Goal: Information Seeking & Learning: Learn about a topic

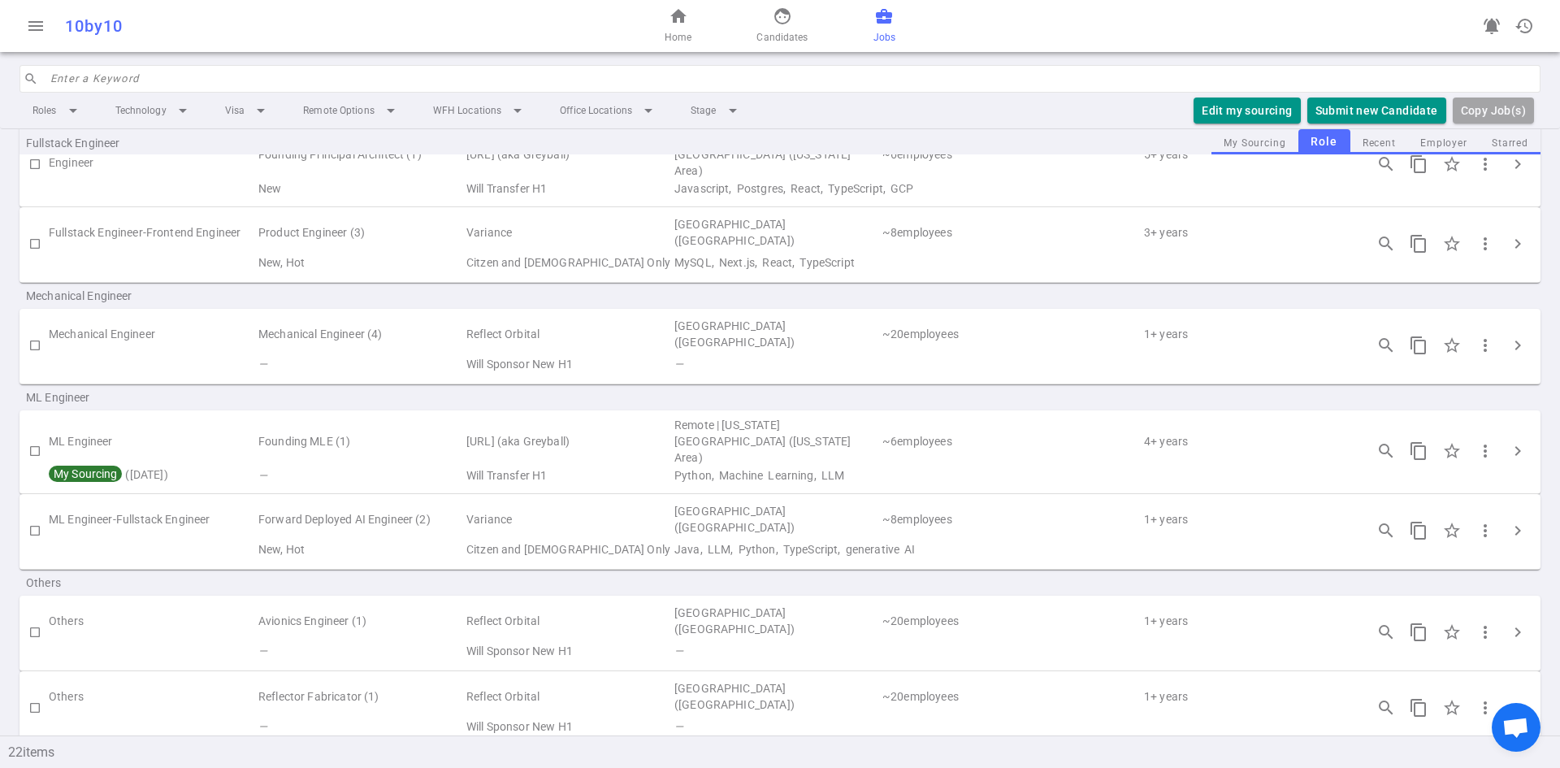
scroll to position [975, 0]
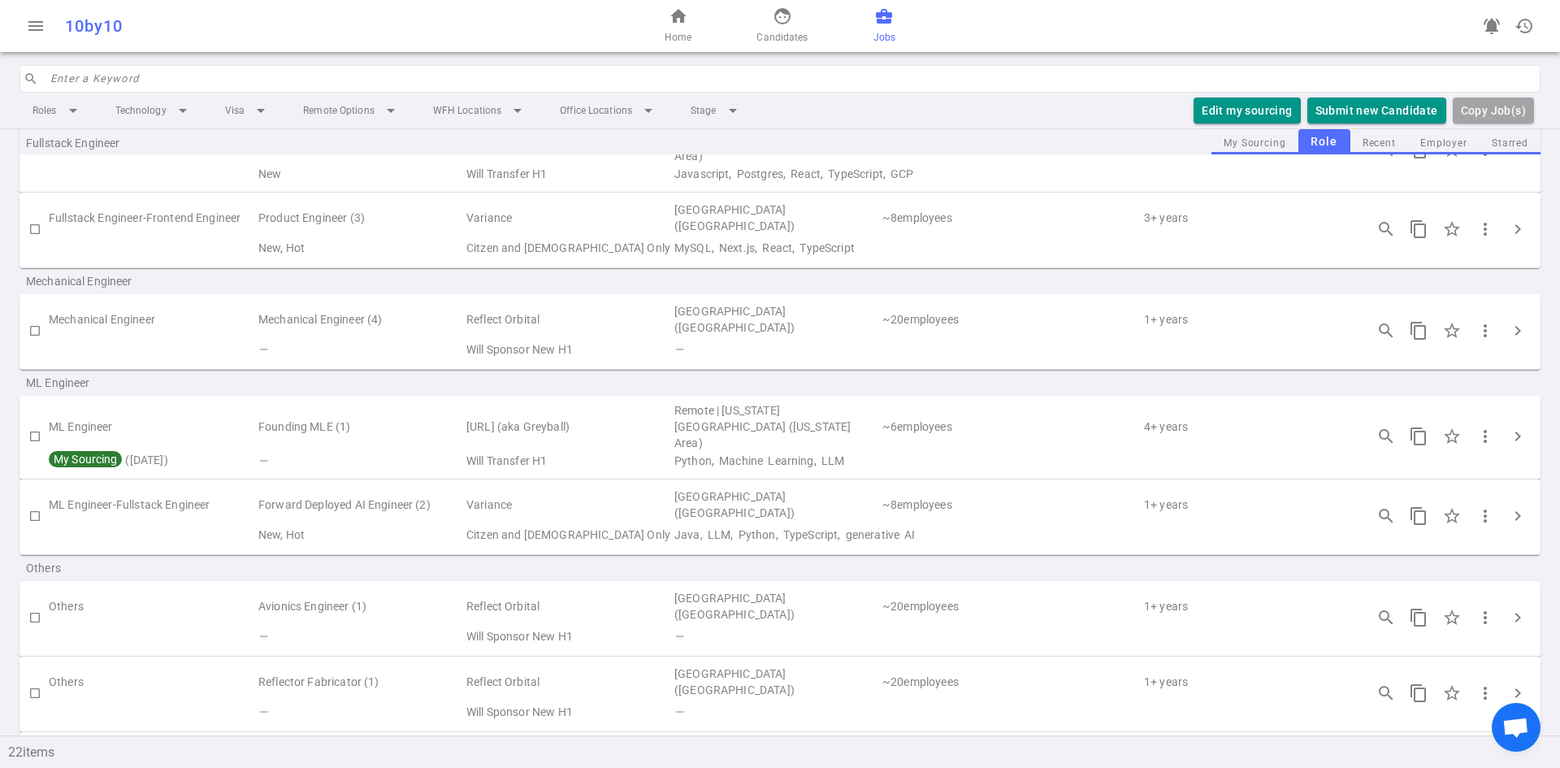
click at [422, 494] on td "Forward Deployed AI Engineer (2)" at bounding box center [361, 504] width 208 height 37
click at [659, 523] on td "Citzen and [DEMOGRAPHIC_DATA] Only" at bounding box center [569, 534] width 208 height 23
click at [1508, 506] on span "chevron_right" at bounding box center [1518, 516] width 20 height 20
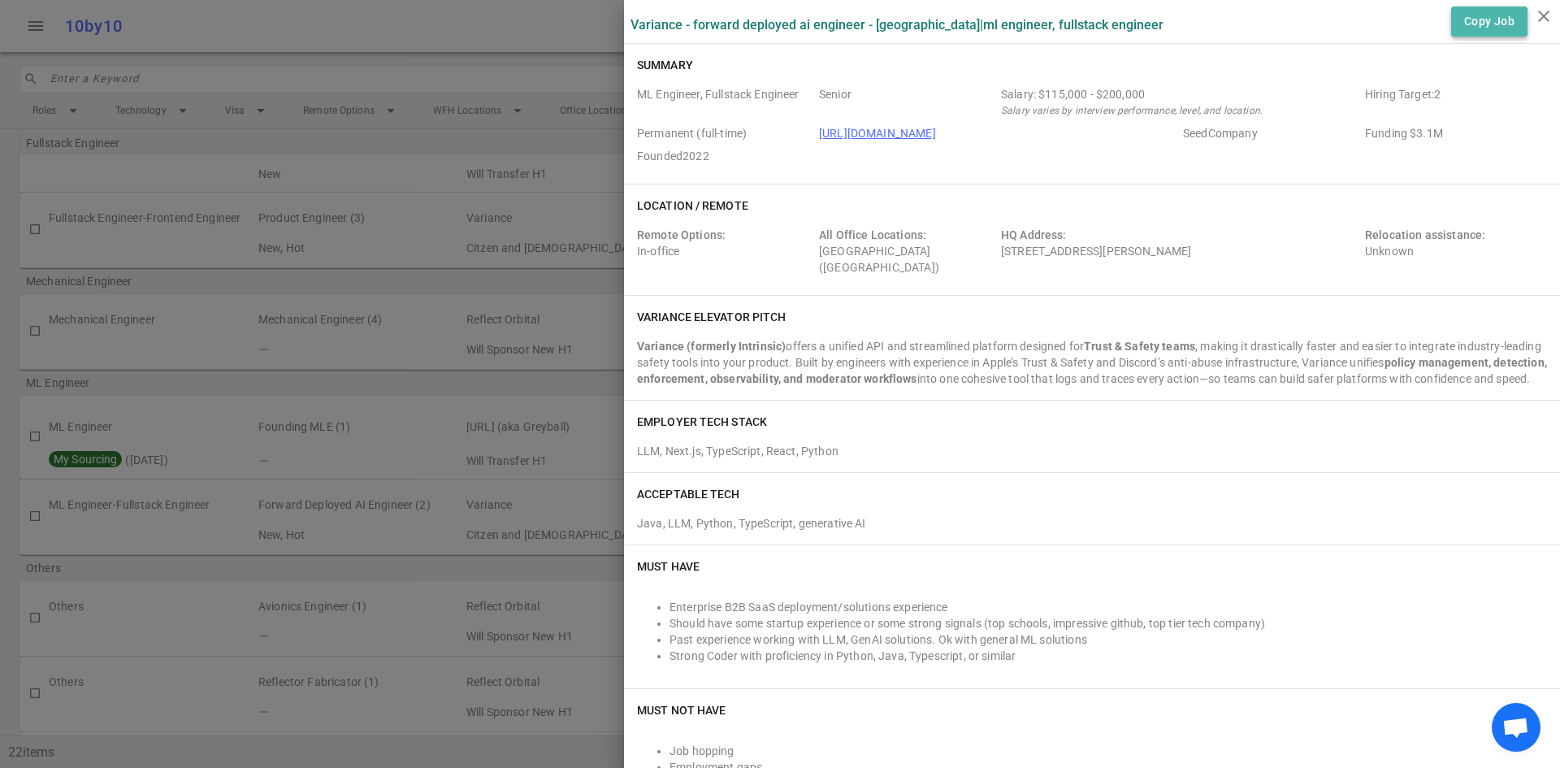
click at [1455, 33] on button "Copy Job" at bounding box center [1489, 22] width 76 height 30
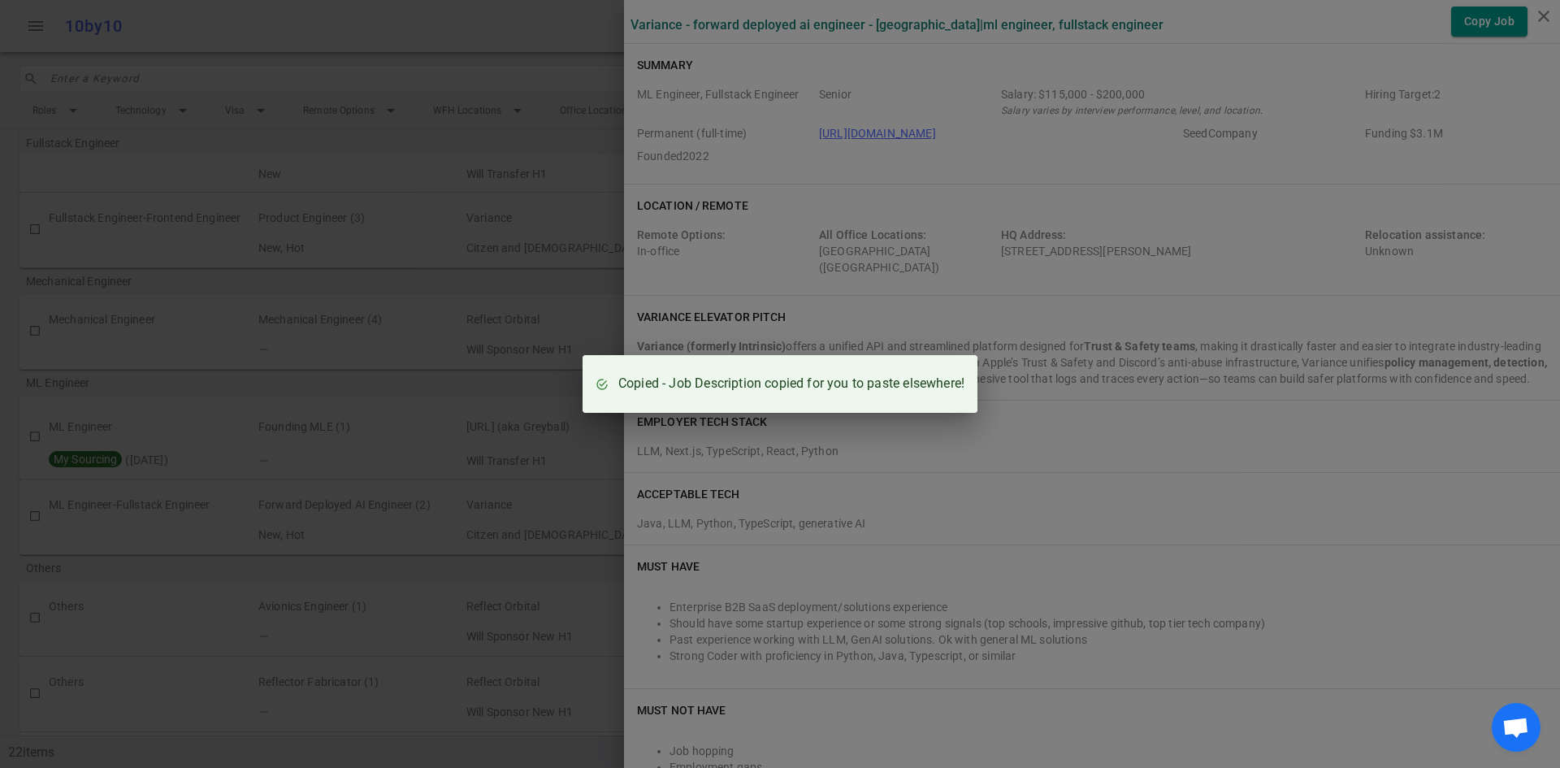
click at [1108, 309] on div "Copied - Job Description copied for you to paste elsewhere!" at bounding box center [780, 384] width 1560 height 768
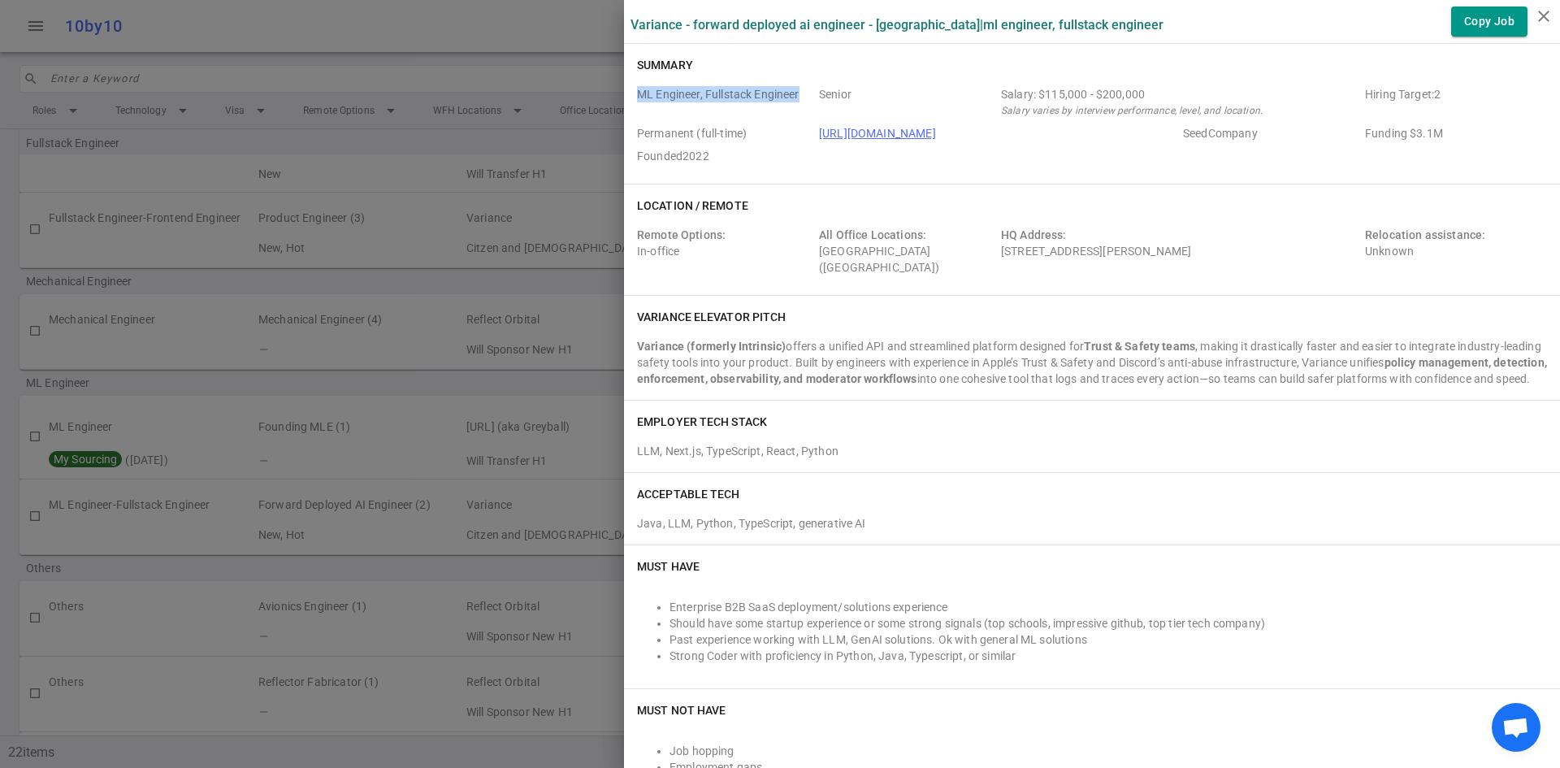
drag, startPoint x: 626, startPoint y: 93, endPoint x: 1273, endPoint y: 3, distance: 653.1
click at [889, 70] on div "Summary ML Engineer, Fullstack Engineer Senior Salary: $115,000 - $200,000 Sala…" at bounding box center [1092, 114] width 936 height 140
click at [1479, 16] on button "Copy Job" at bounding box center [1489, 22] width 76 height 30
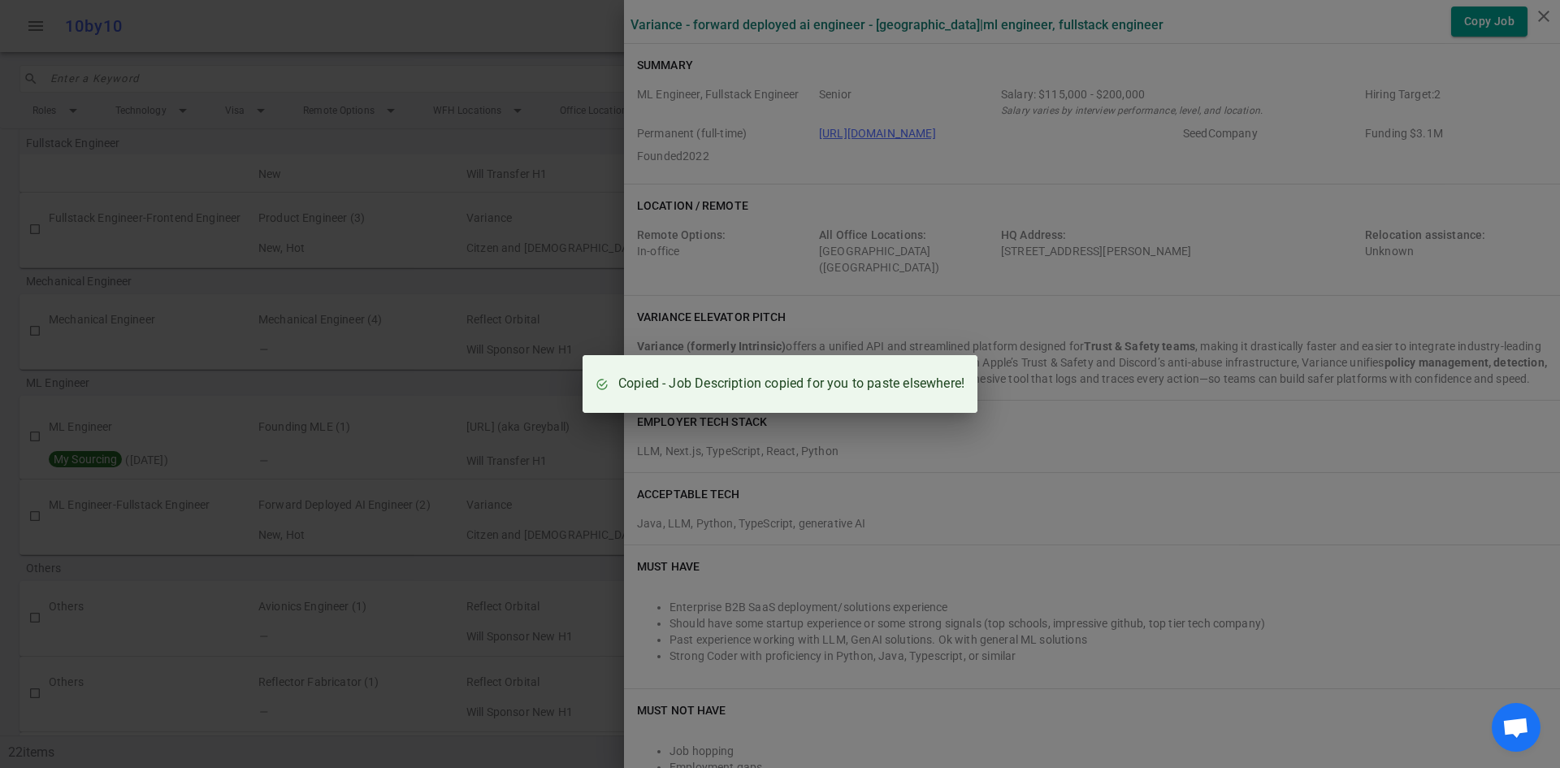
click at [1098, 513] on div "Copied - Job Description copied for you to paste elsewhere!" at bounding box center [780, 384] width 1560 height 768
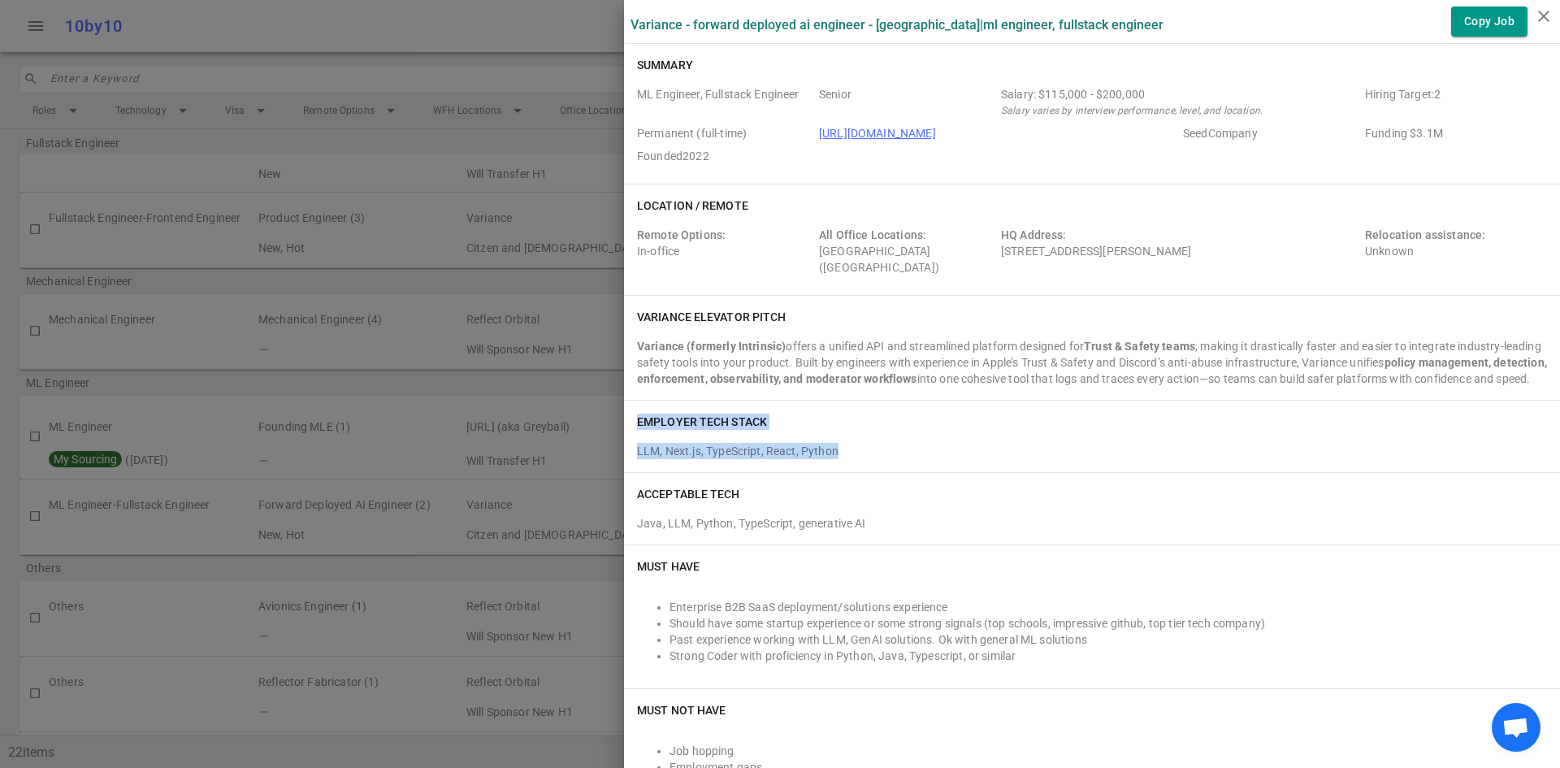
drag, startPoint x: 845, startPoint y: 464, endPoint x: 626, endPoint y: 421, distance: 223.6
click at [626, 421] on div "EMPLOYER TECH STACK LLM, Next.js, TypeScript, React, Python" at bounding box center [1092, 437] width 936 height 72
copy div "EMPLOYER TECH STACK LLM, Next.js, TypeScript, React, Python"
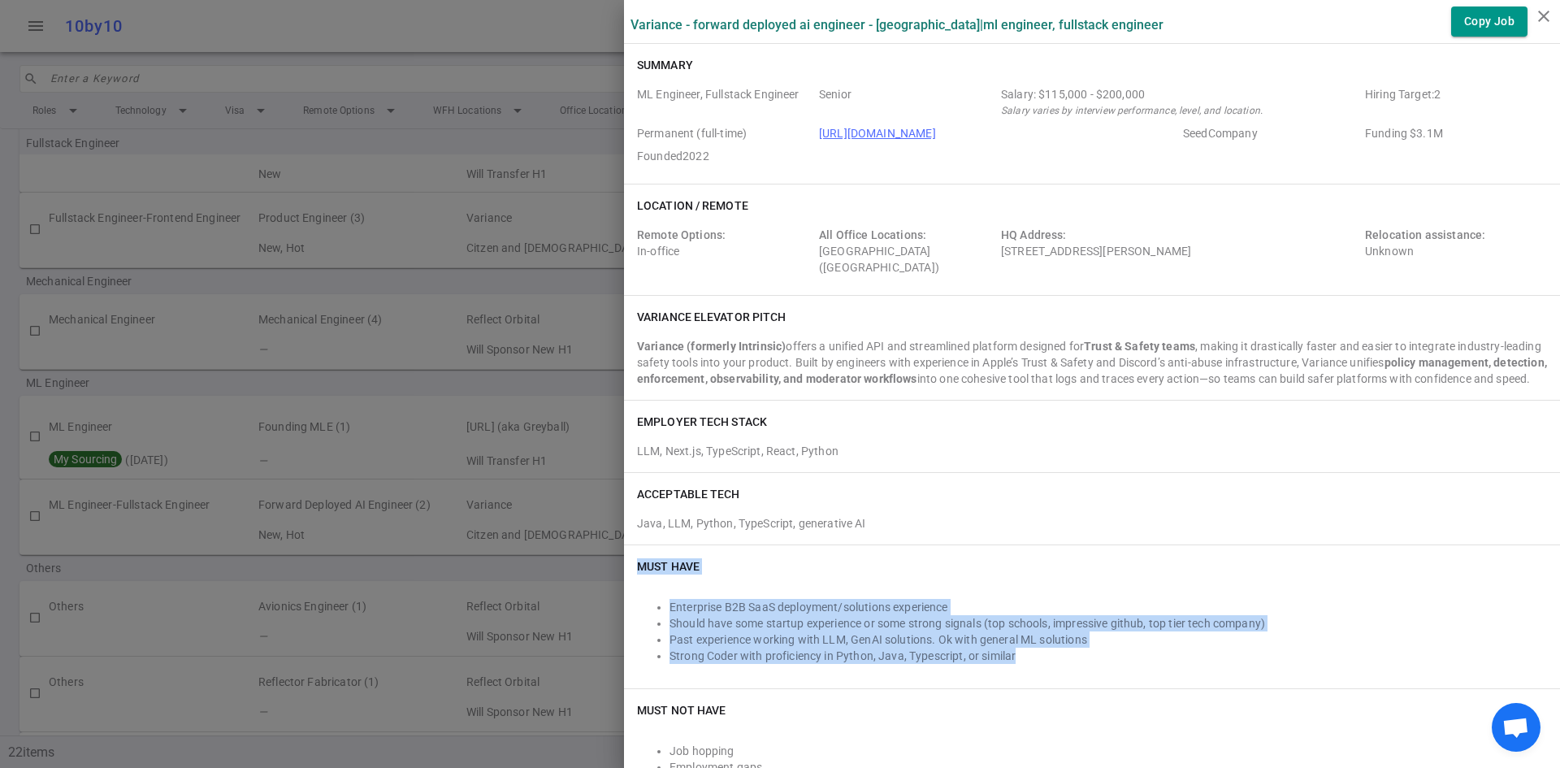
drag, startPoint x: 1015, startPoint y: 671, endPoint x: 618, endPoint y: 581, distance: 407.5
click at [624, 580] on div "Must Have Enterprise B2B SaaS deployment/solutions experience Should have some …" at bounding box center [1092, 616] width 936 height 143
copy div "Must Have Enterprise B2B SaaS deployment/solutions experience Should have some …"
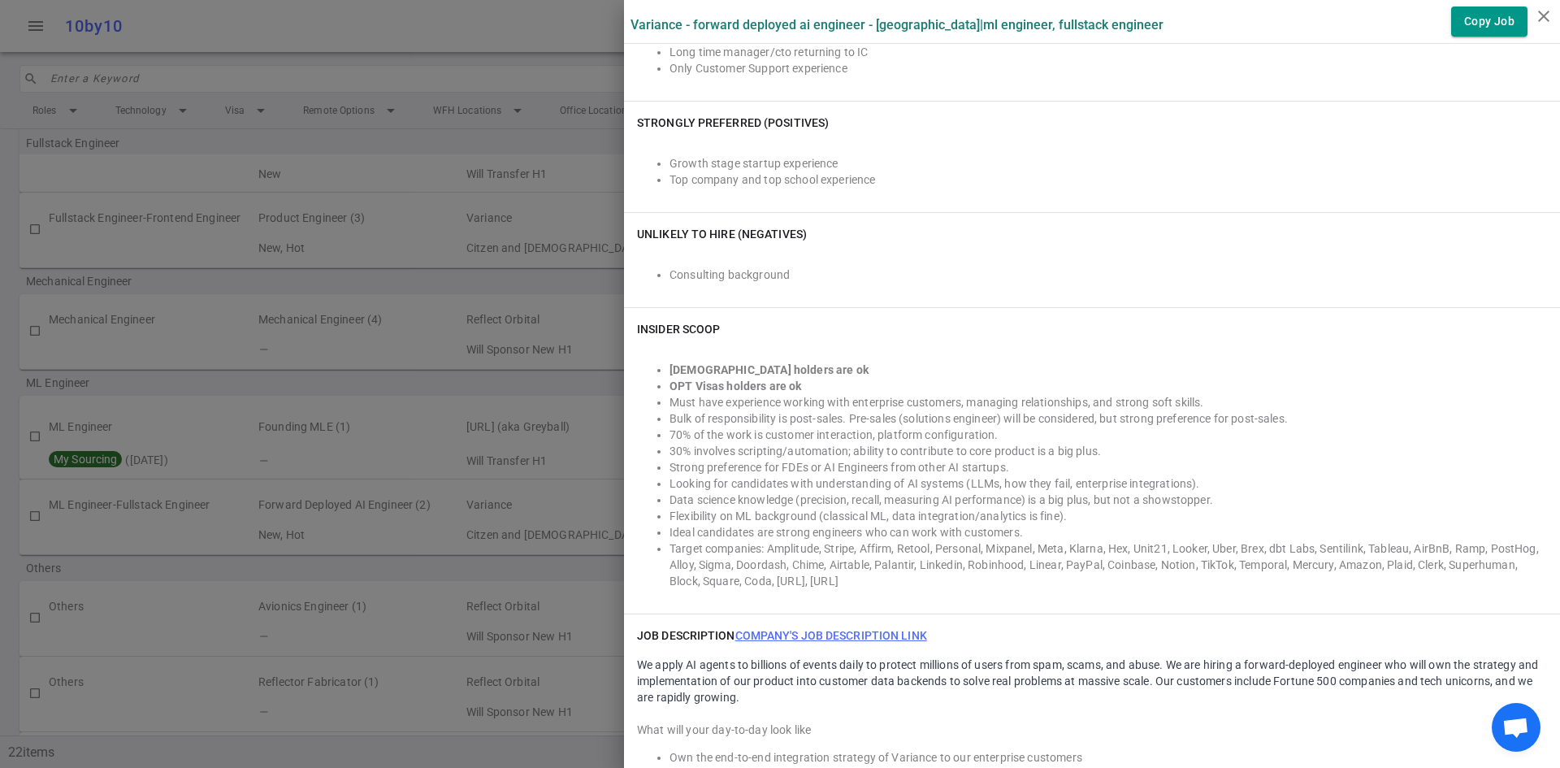
scroll to position [813, 0]
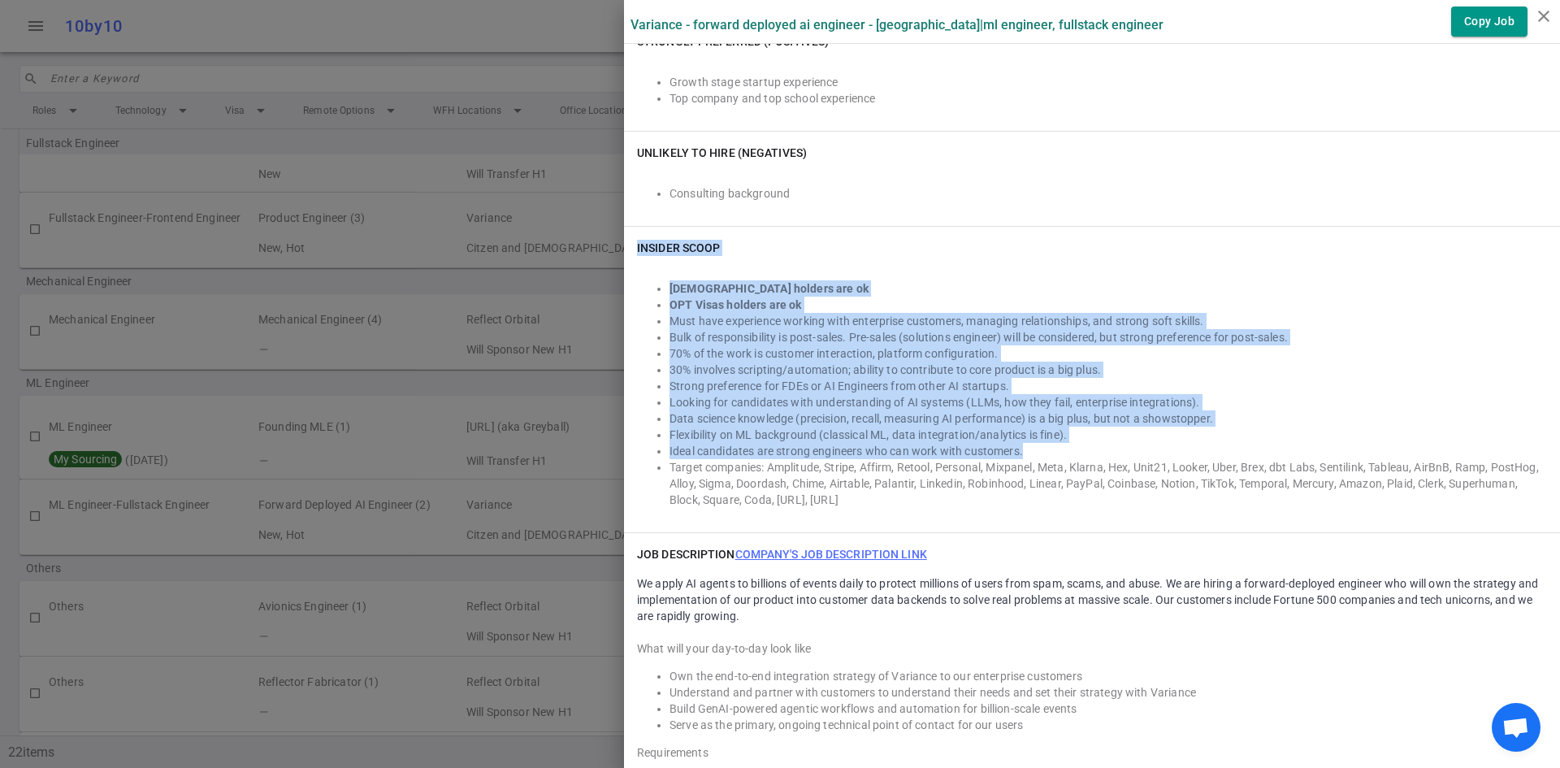
drag, startPoint x: 1022, startPoint y: 472, endPoint x: 624, endPoint y: 264, distance: 449.3
click at [624, 264] on div "INSIDER SCOOP [DEMOGRAPHIC_DATA] holders are ok OPT Visas holders are ok Must h…" at bounding box center [1092, 380] width 936 height 306
copy div "INSIDER SCOOP [DEMOGRAPHIC_DATA] holders are ok OPT Visas holders are ok Must h…"
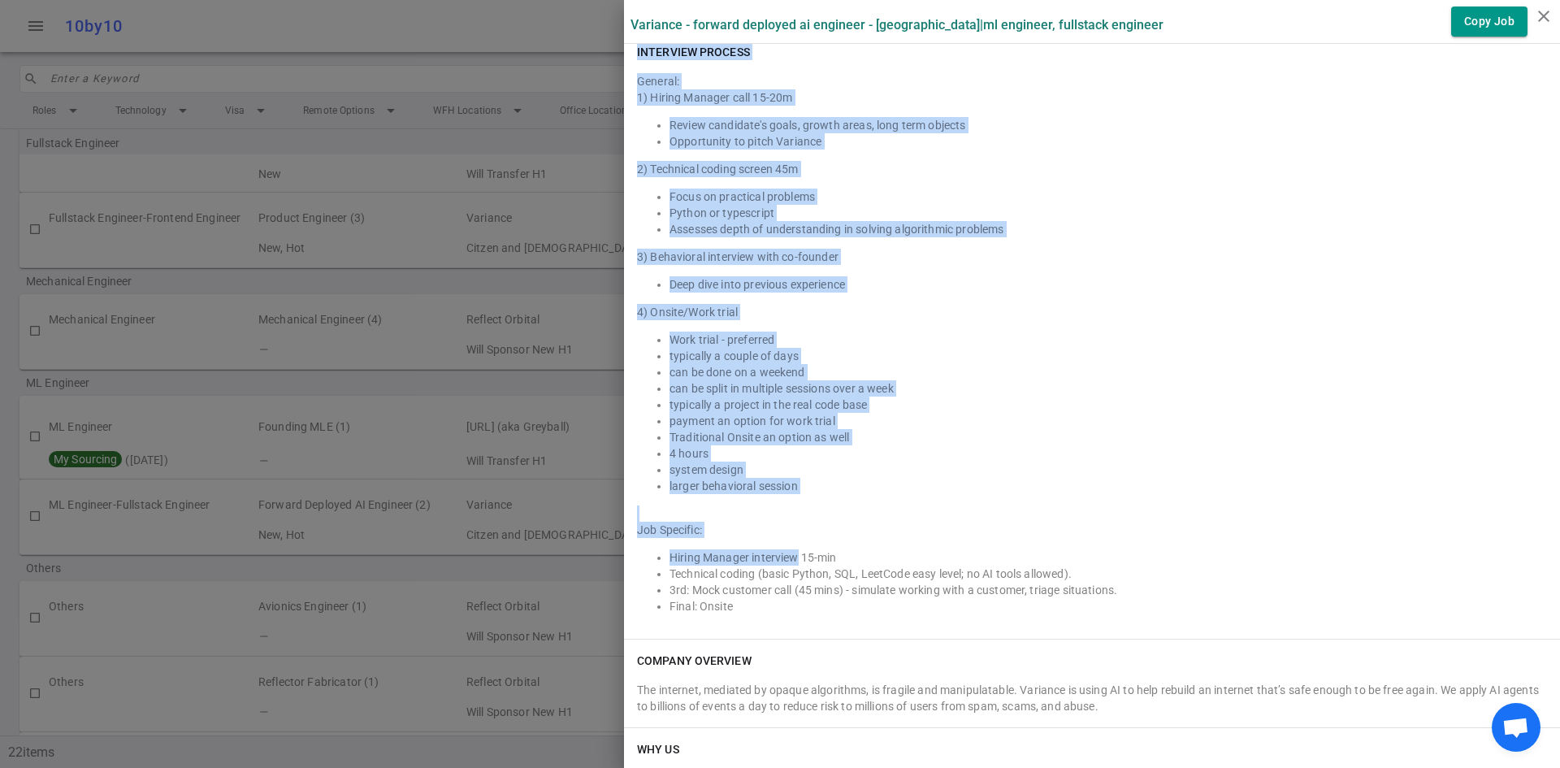
scroll to position [1707, 0]
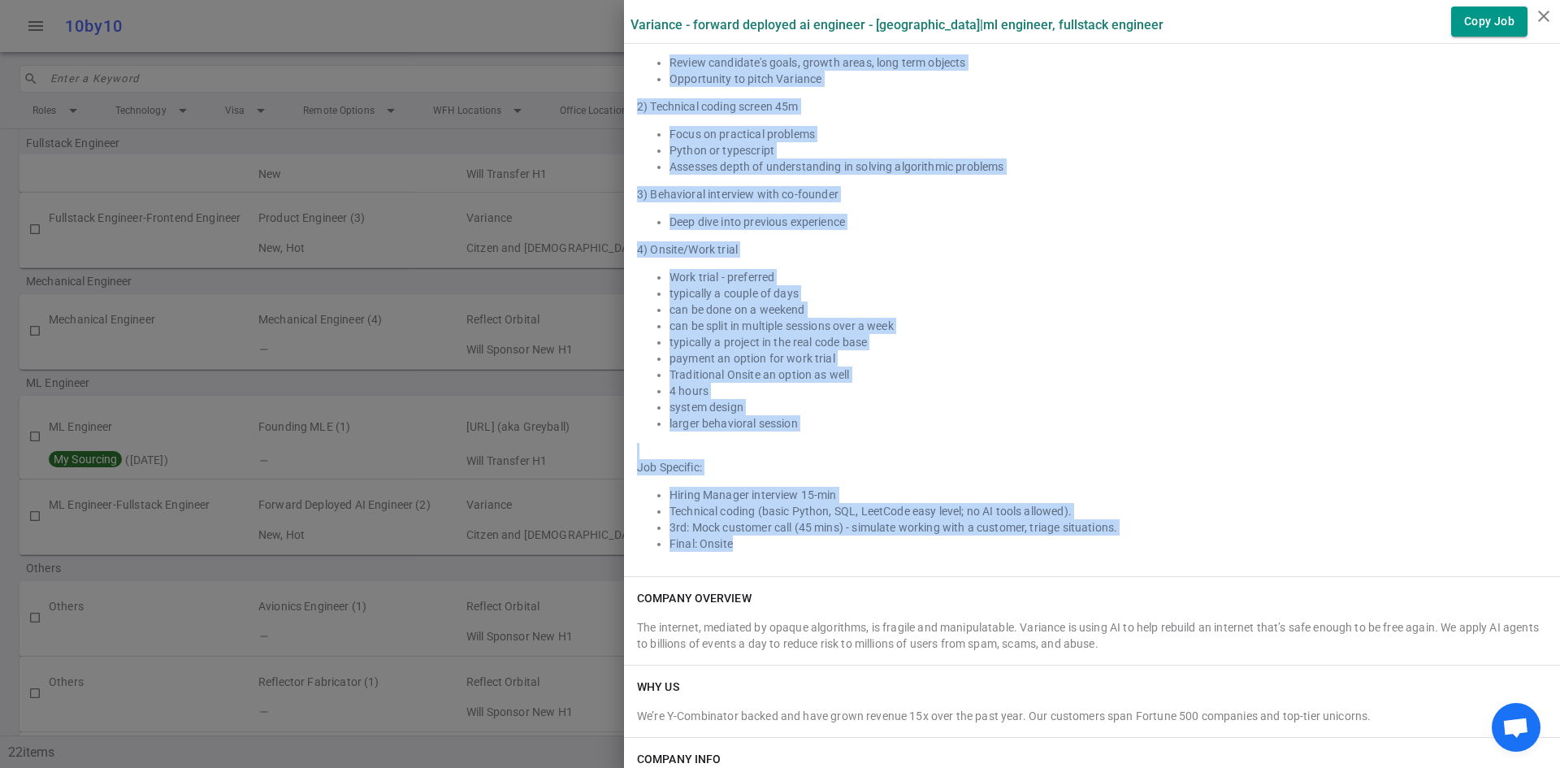
drag, startPoint x: 623, startPoint y: 408, endPoint x: 823, endPoint y: 566, distance: 255.1
click at [823, 566] on div "INTERVIEW PROCESS General: 1) Hiring Manager call 15-20m Review candidate's goa…" at bounding box center [1092, 272] width 936 height 608
copy div "INTERVIEW PROCESS General: 1) Hiring Manager call 15-20m Review candidate's goa…"
click at [1341, 350] on li "typically a project in the real code base" at bounding box center [1109, 342] width 878 height 16
click at [1326, 552] on li "Final: Onsite" at bounding box center [1109, 544] width 878 height 16
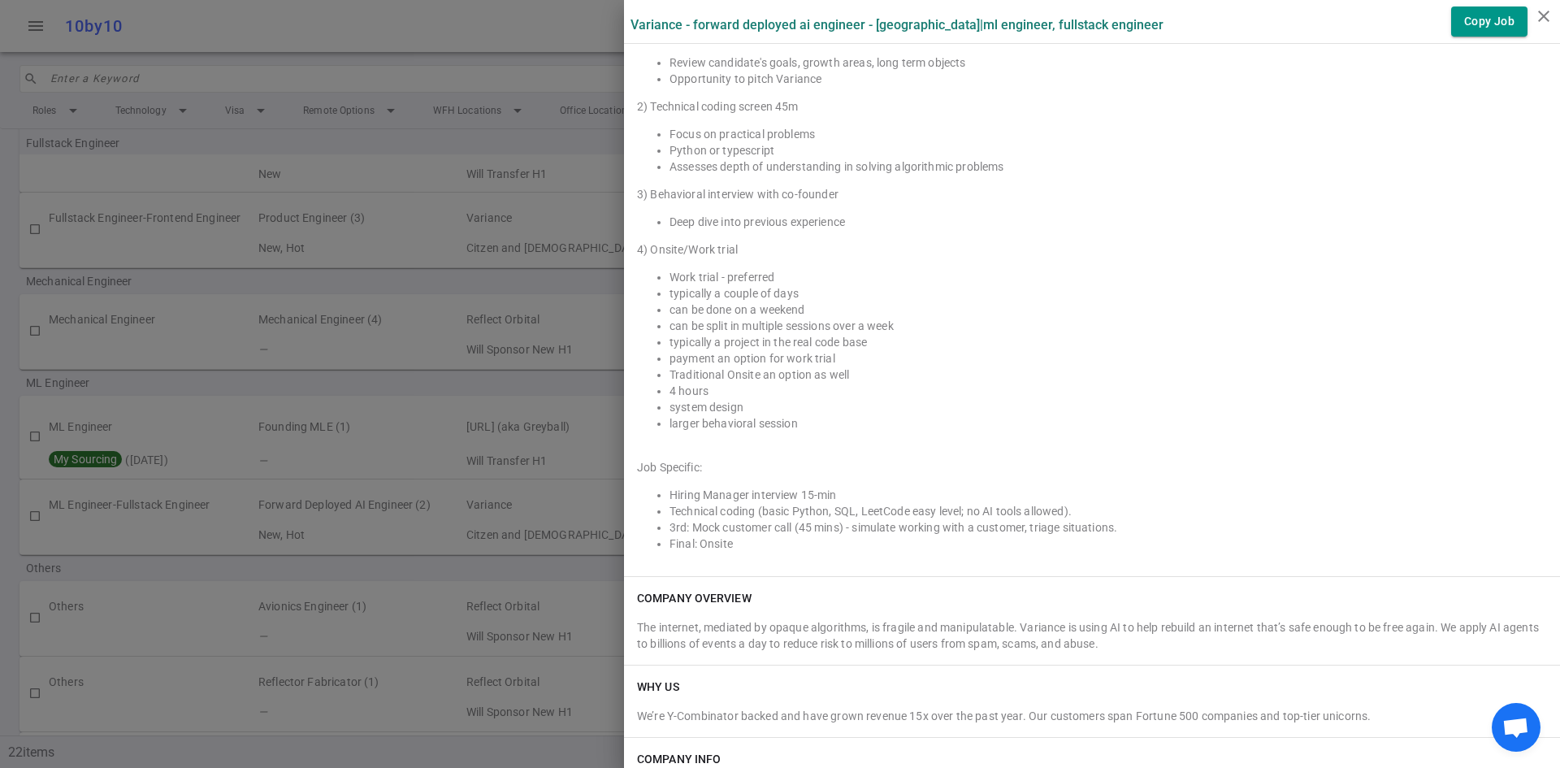
click at [1020, 695] on div "WHY US" at bounding box center [1092, 687] width 910 height 16
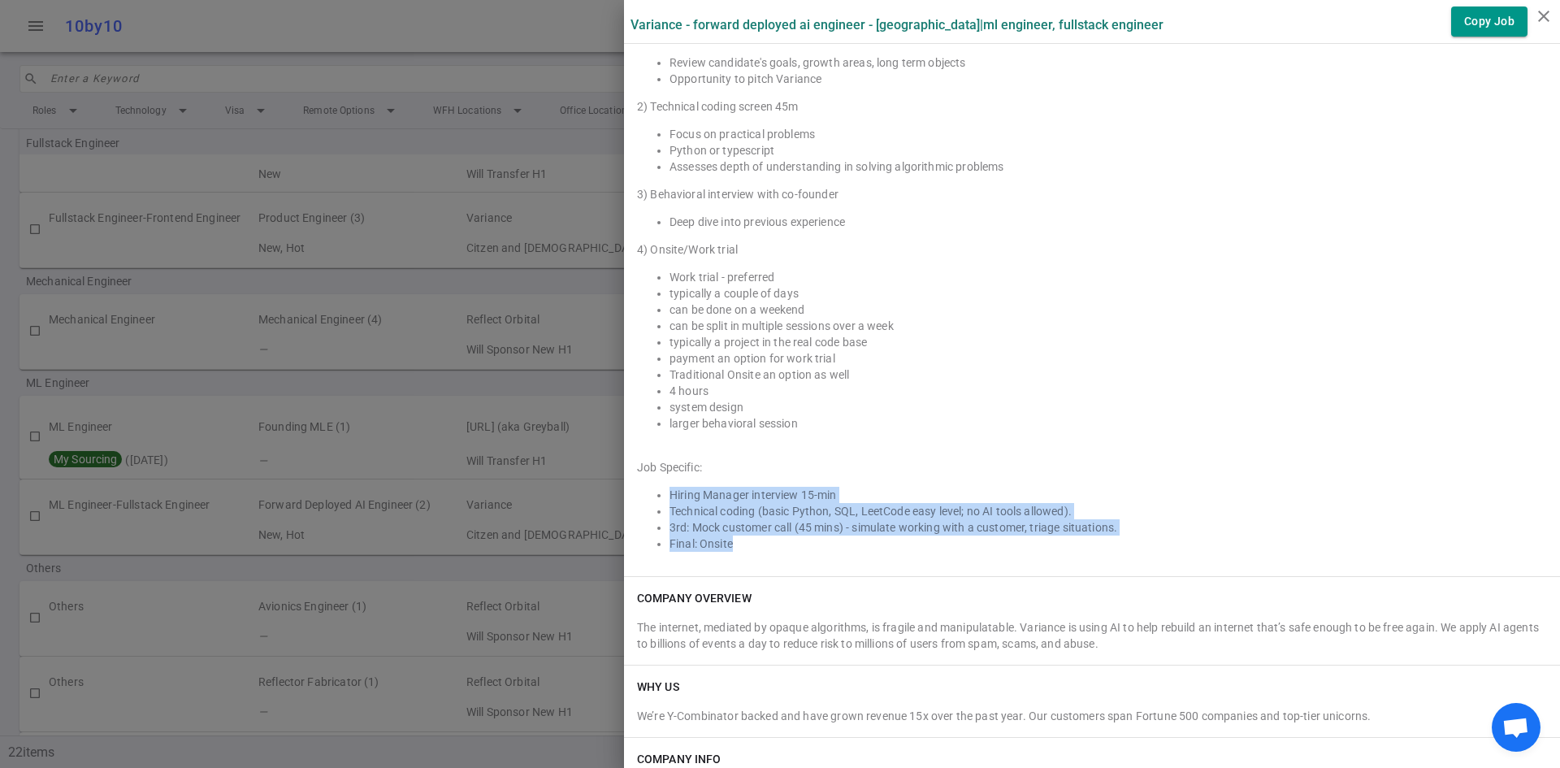
drag, startPoint x: 749, startPoint y: 565, endPoint x: 619, endPoint y: 515, distance: 139.2
click at [624, 515] on div "INTERVIEW PROCESS General: 1) Hiring Manager call 15-20m Review candidate's goa…" at bounding box center [1092, 272] width 936 height 608
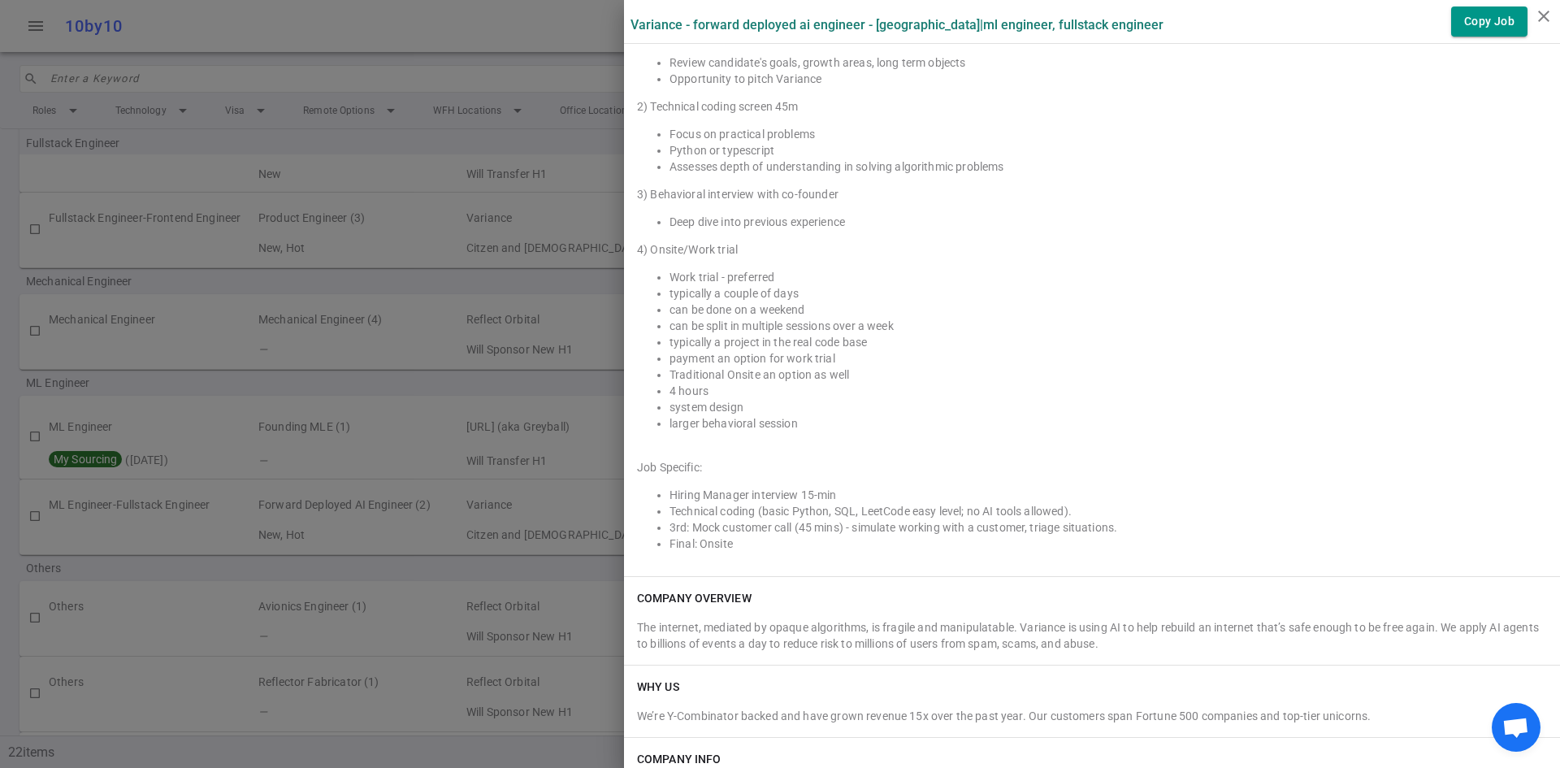
click at [1114, 350] on li "typically a project in the real code base" at bounding box center [1109, 342] width 878 height 16
drag, startPoint x: 1061, startPoint y: 528, endPoint x: 744, endPoint y: 523, distance: 317.8
click at [744, 519] on li "Technical coding (basic Python, SQL, LeetCode easy level; no AI tools allowed)." at bounding box center [1109, 511] width 878 height 16
copy li "(basic Python, SQL, LeetCode easy level; no AI tools allowed)."
drag, startPoint x: 724, startPoint y: 537, endPoint x: 751, endPoint y: 542, distance: 27.3
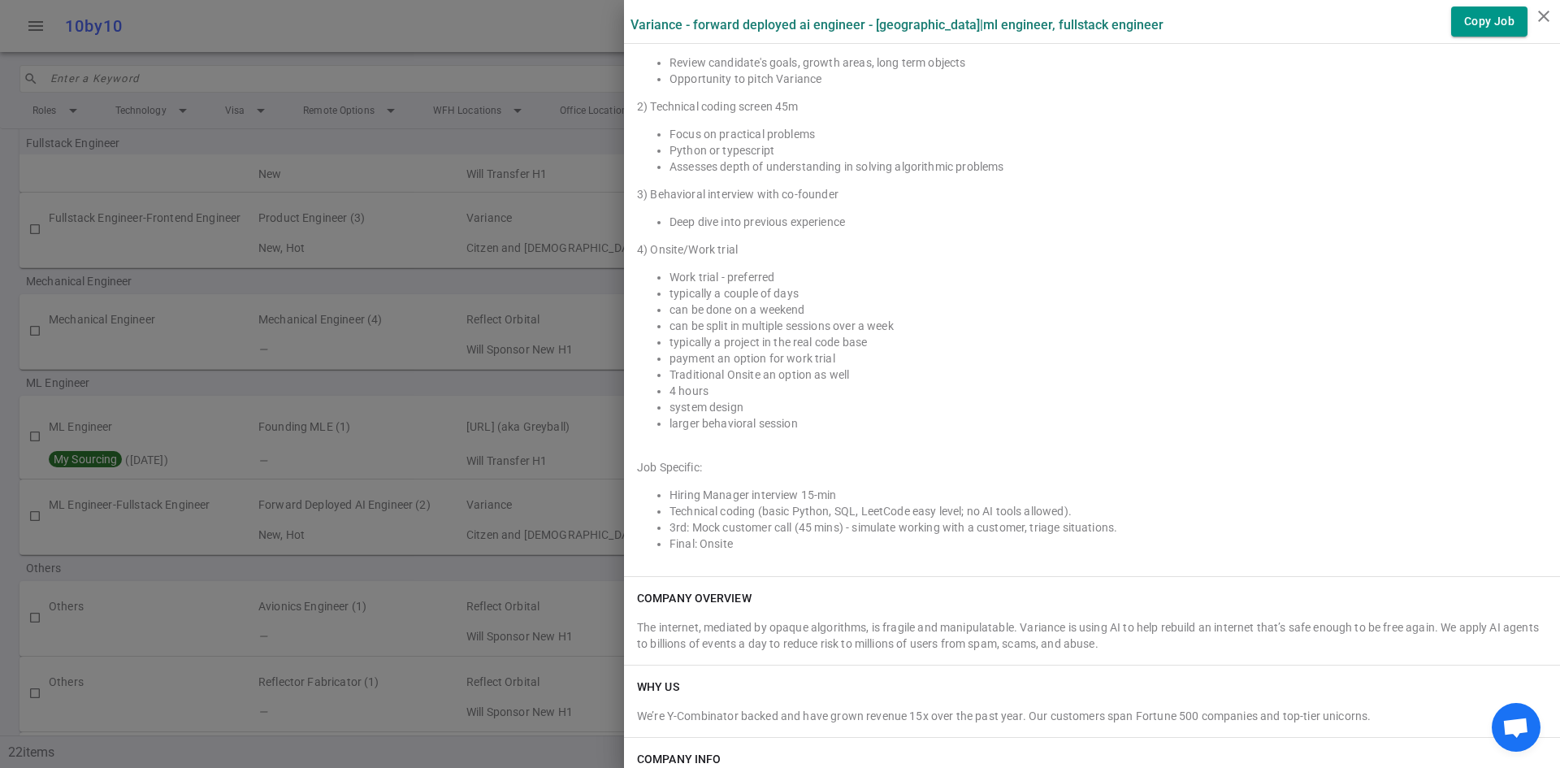
click at [730, 536] on li "3rd: Mock customer call (45 mins) - simulate working with a customer, triage si…" at bounding box center [1109, 527] width 878 height 16
drag, startPoint x: 1116, startPoint y: 540, endPoint x: 655, endPoint y: 549, distance: 460.9
click at [655, 549] on ul "Hiring Manager interview 15-min Technical coding (basic Python, SQL, LeetCode e…" at bounding box center [1092, 519] width 910 height 65
copy li "3rd: Mock customer call (45 mins) - simulate working with a customer, triage si…"
click at [1283, 367] on li "payment an option for work trial" at bounding box center [1109, 358] width 878 height 16
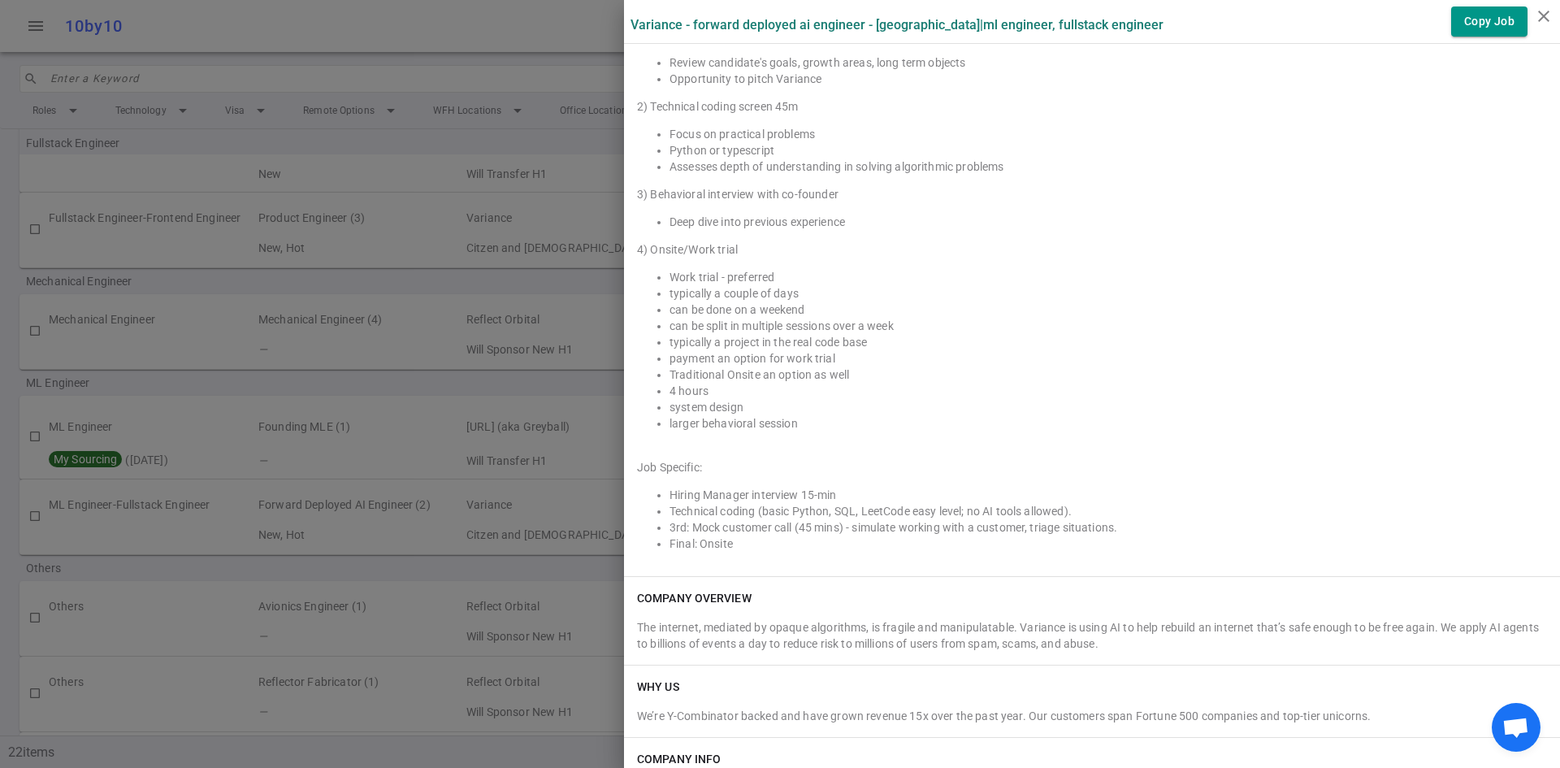
drag, startPoint x: 852, startPoint y: 557, endPoint x: 659, endPoint y: 636, distance: 209.2
click at [852, 552] on li "Final: Onsite" at bounding box center [1109, 544] width 878 height 16
click at [1116, 383] on li "Traditional Onsite an option as well" at bounding box center [1109, 375] width 878 height 16
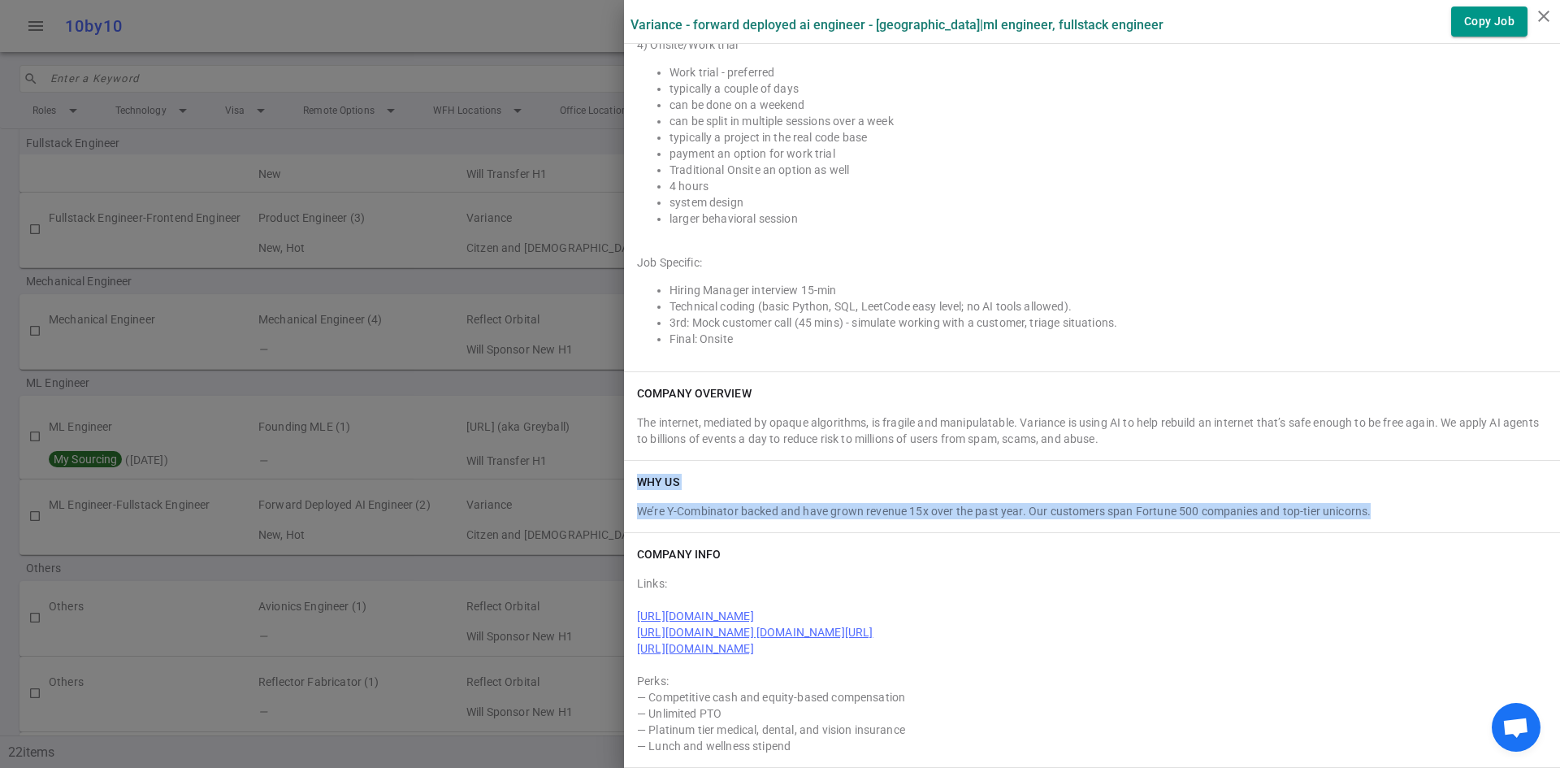
drag, startPoint x: 623, startPoint y: 481, endPoint x: 1487, endPoint y: 521, distance: 865.6
click at [1487, 521] on div "WHY US We’re Y-Combinator backed and have grown revenue 15x over the past year.…" at bounding box center [1092, 497] width 936 height 72
copy div "WHY US We’re Y-Combinator backed and have grown revenue 15x over the past year.…"
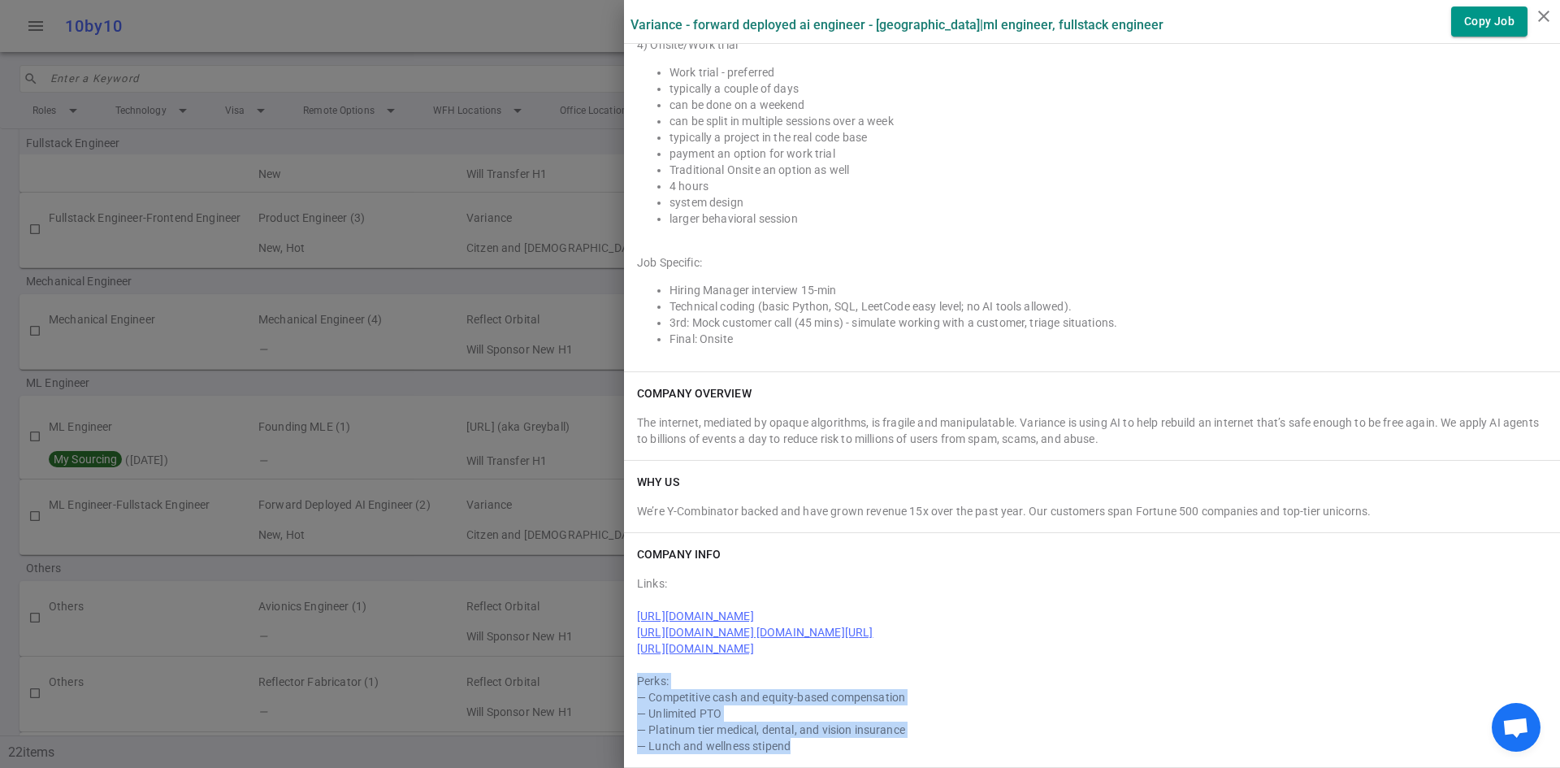
drag, startPoint x: 831, startPoint y: 747, endPoint x: 620, endPoint y: 674, distance: 222.8
click at [624, 674] on div "COMPANY INFO Links: [URL][DOMAIN_NAME] [URL][DOMAIN_NAME] [DOMAIN_NAME][URL] [U…" at bounding box center [1092, 650] width 936 height 234
copy div "Perks: — Competitive cash and equity-based compensation — Unlimited PTO — Plati…"
